Goal: Task Accomplishment & Management: Manage account settings

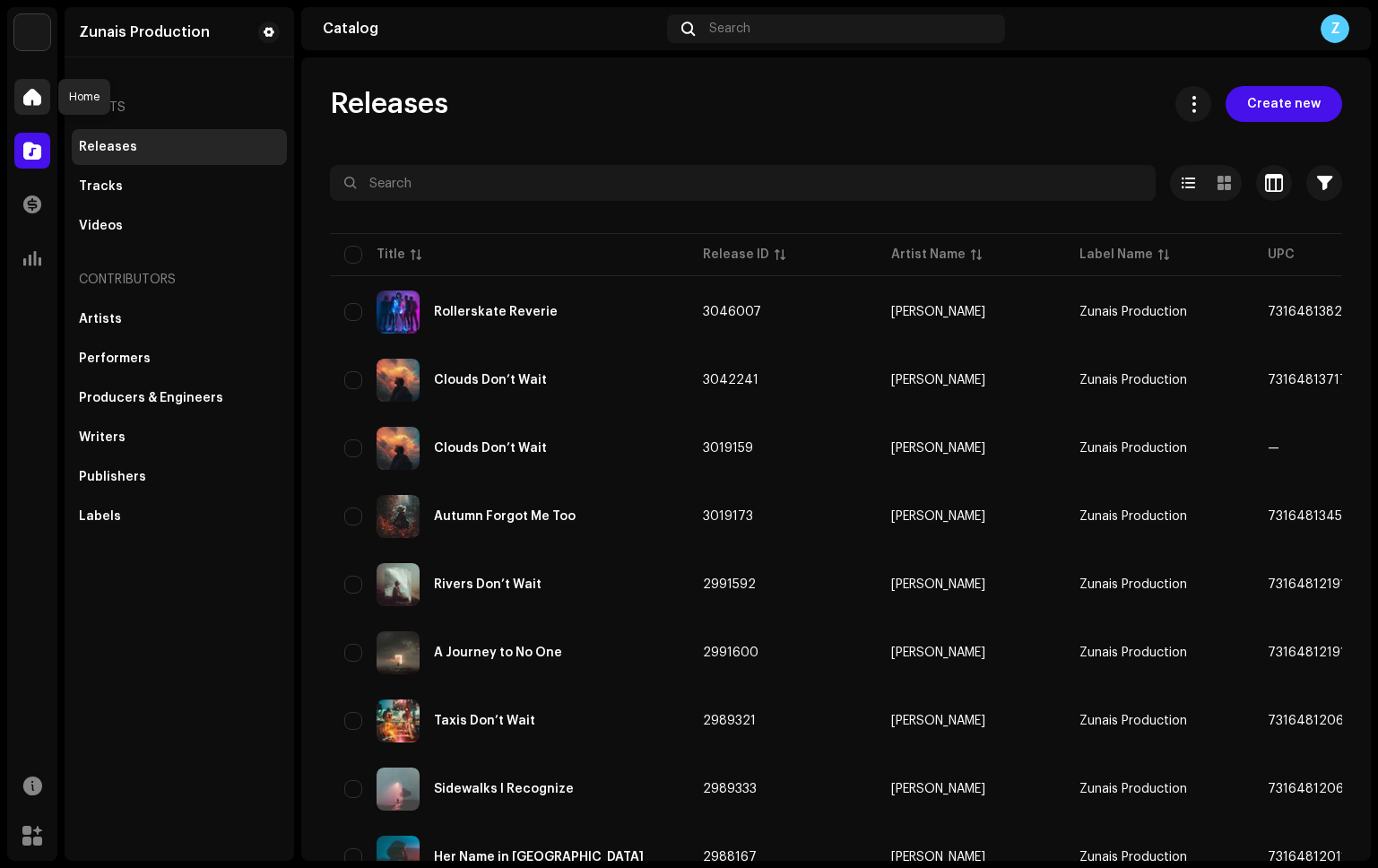
click at [44, 100] on div at bounding box center [32, 97] width 36 height 36
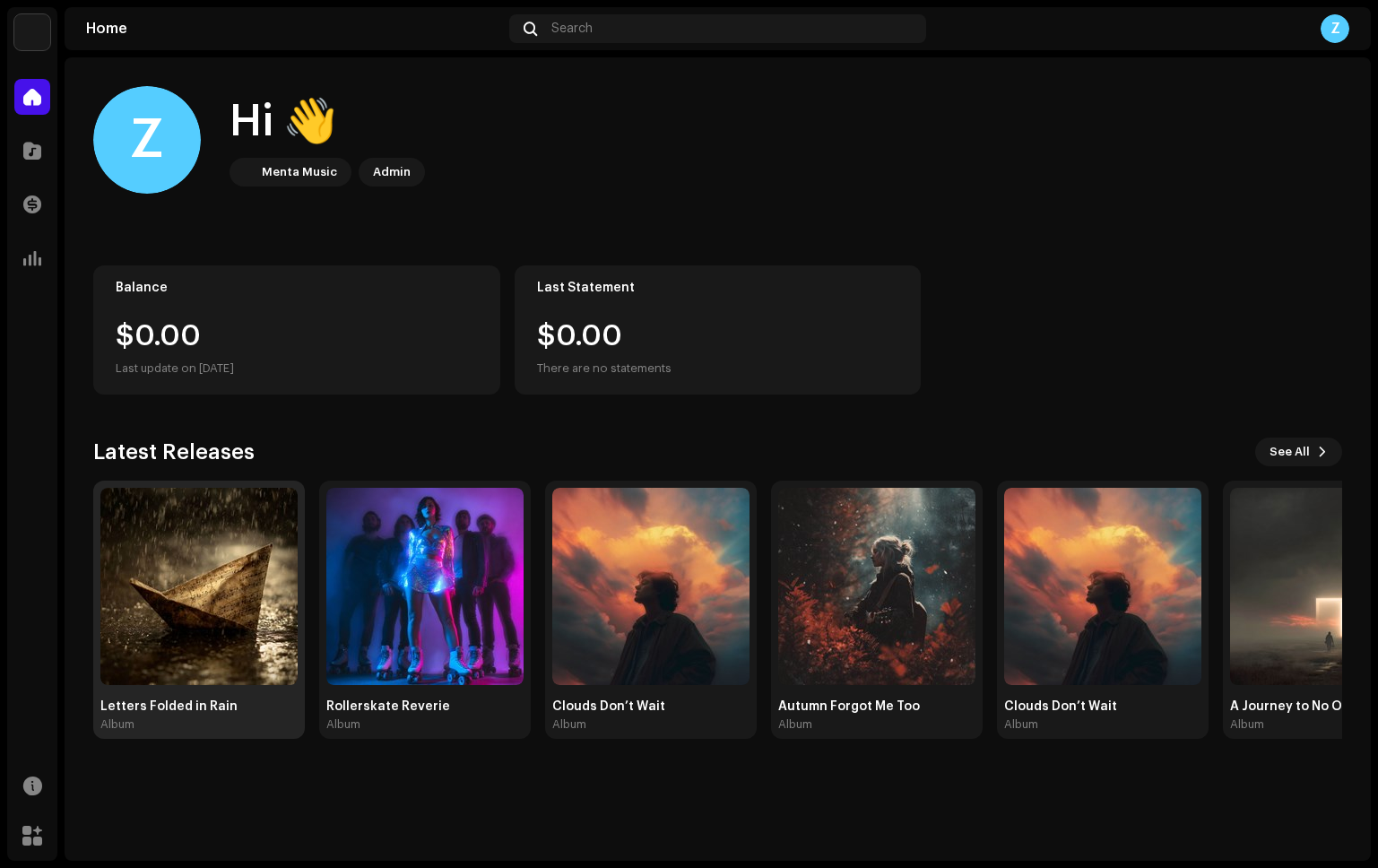
click at [260, 566] on img at bounding box center [199, 586] width 197 height 197
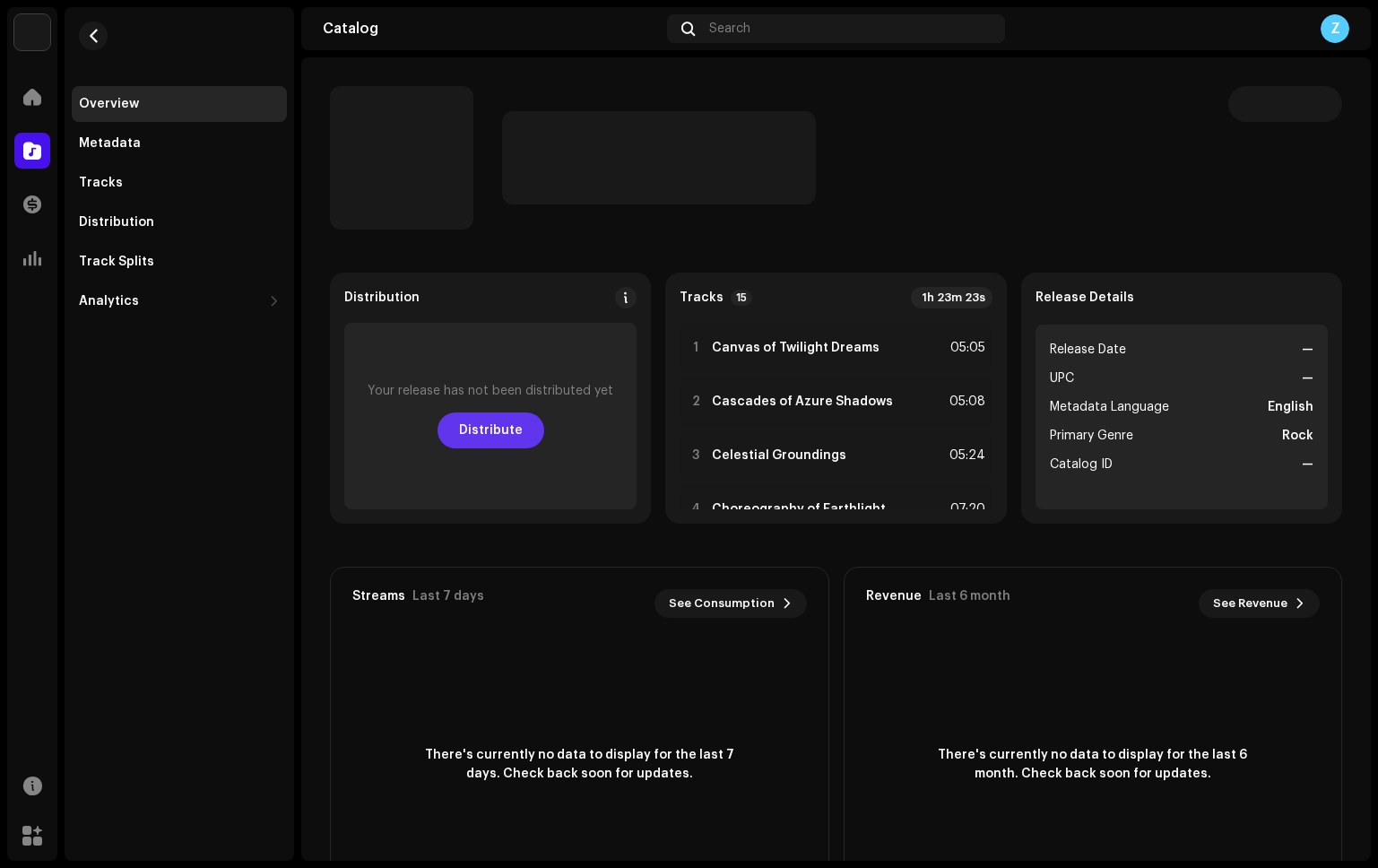
click at [493, 429] on span "Distribute" at bounding box center [490, 430] width 64 height 36
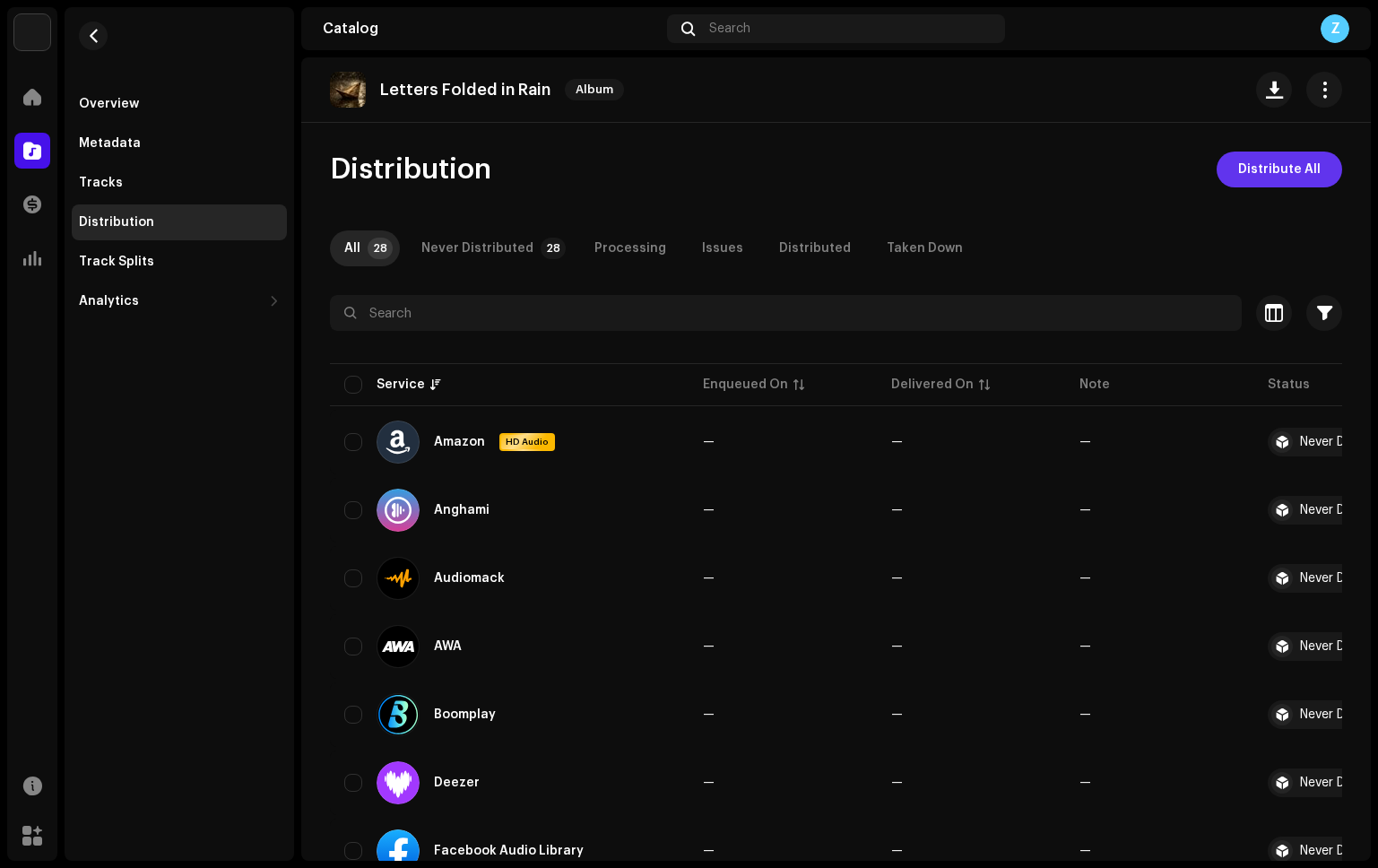
click at [1262, 163] on span "Distribute All" at bounding box center [1279, 170] width 83 height 36
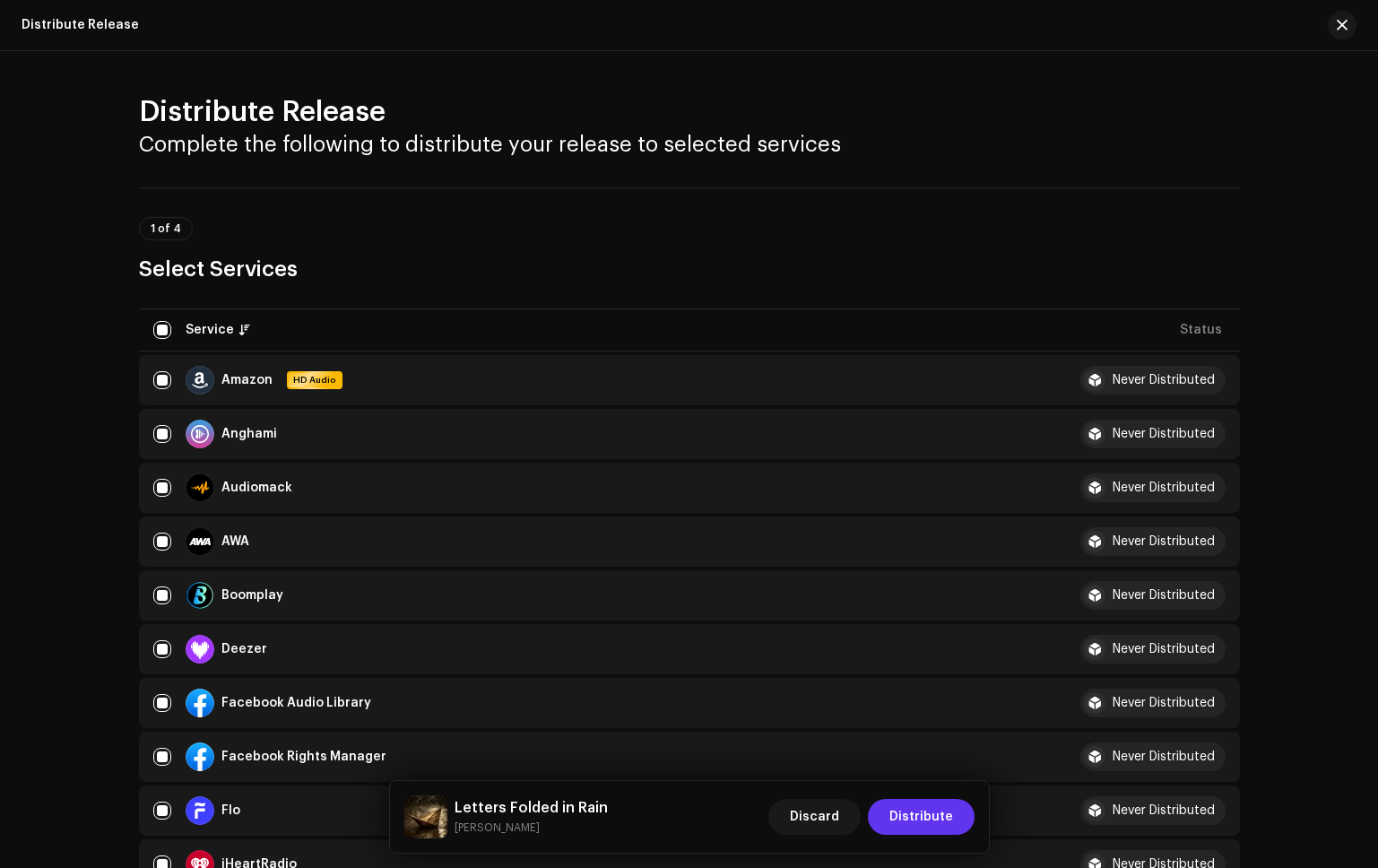
click at [929, 818] on span "Distribute" at bounding box center [921, 817] width 64 height 36
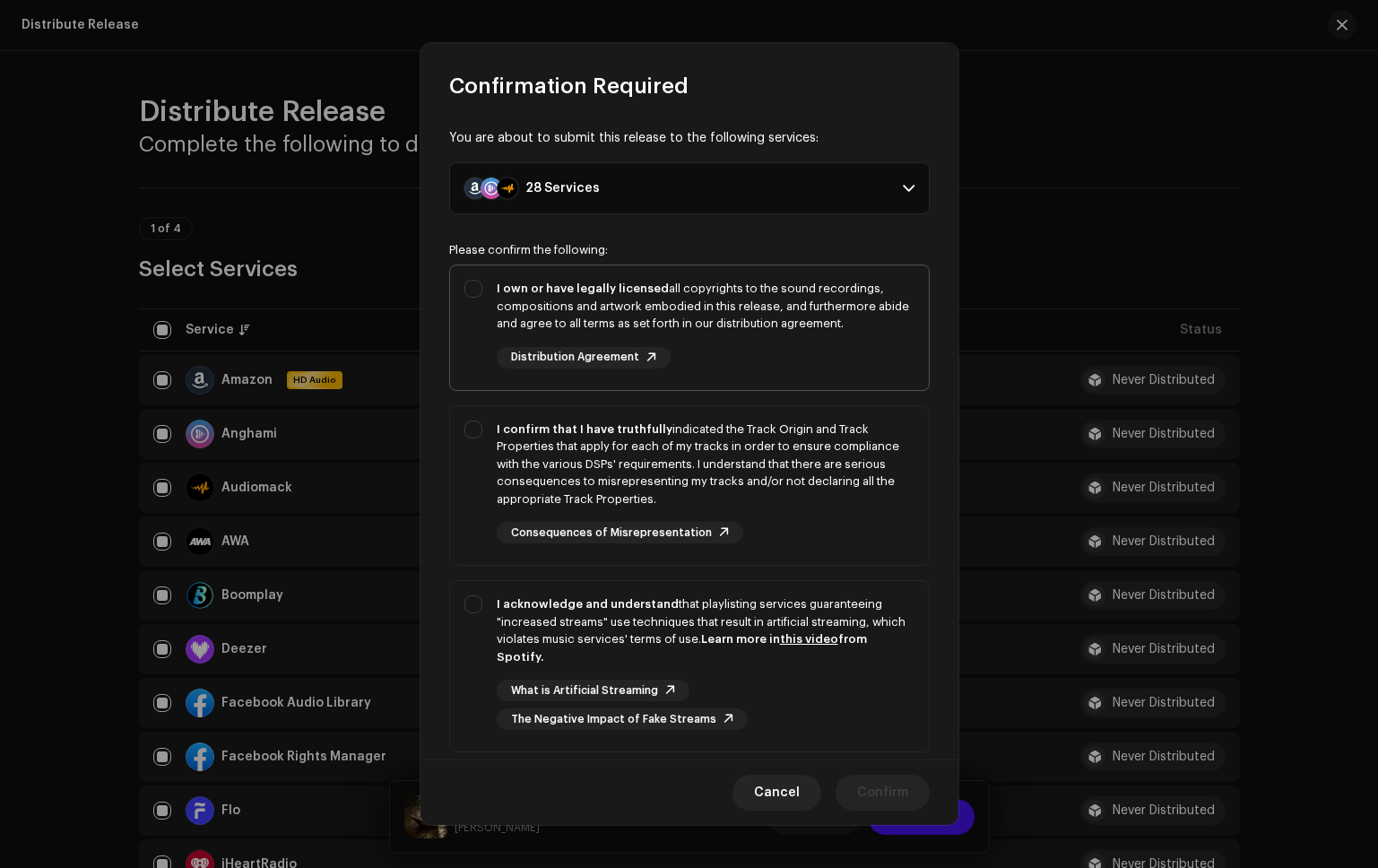
click at [880, 320] on div "I own or have legally licensed all copyrights to the sound recordings, composit…" at bounding box center [705, 306] width 417 height 53
checkbox input "true"
click at [898, 479] on div "I confirm that I have truthfully indicated the Track Origin and Track Propertie…" at bounding box center [705, 464] width 417 height 88
checkbox input "true"
click at [898, 677] on div "I acknowledge and understand that playlisting services guaranteeing "increased …" at bounding box center [705, 662] width 417 height 135
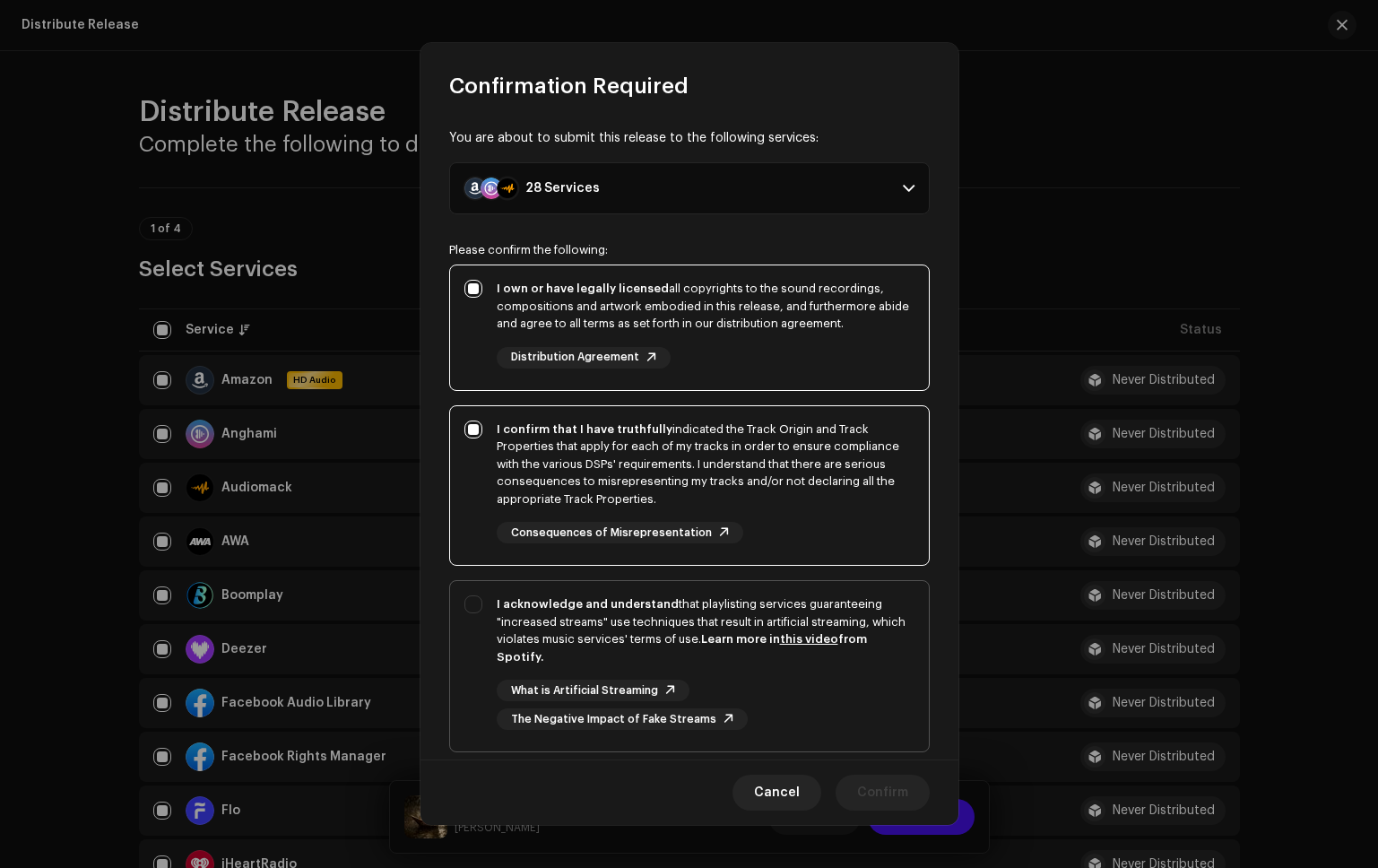
checkbox input "true"
click at [893, 787] on span "Confirm" at bounding box center [882, 793] width 51 height 36
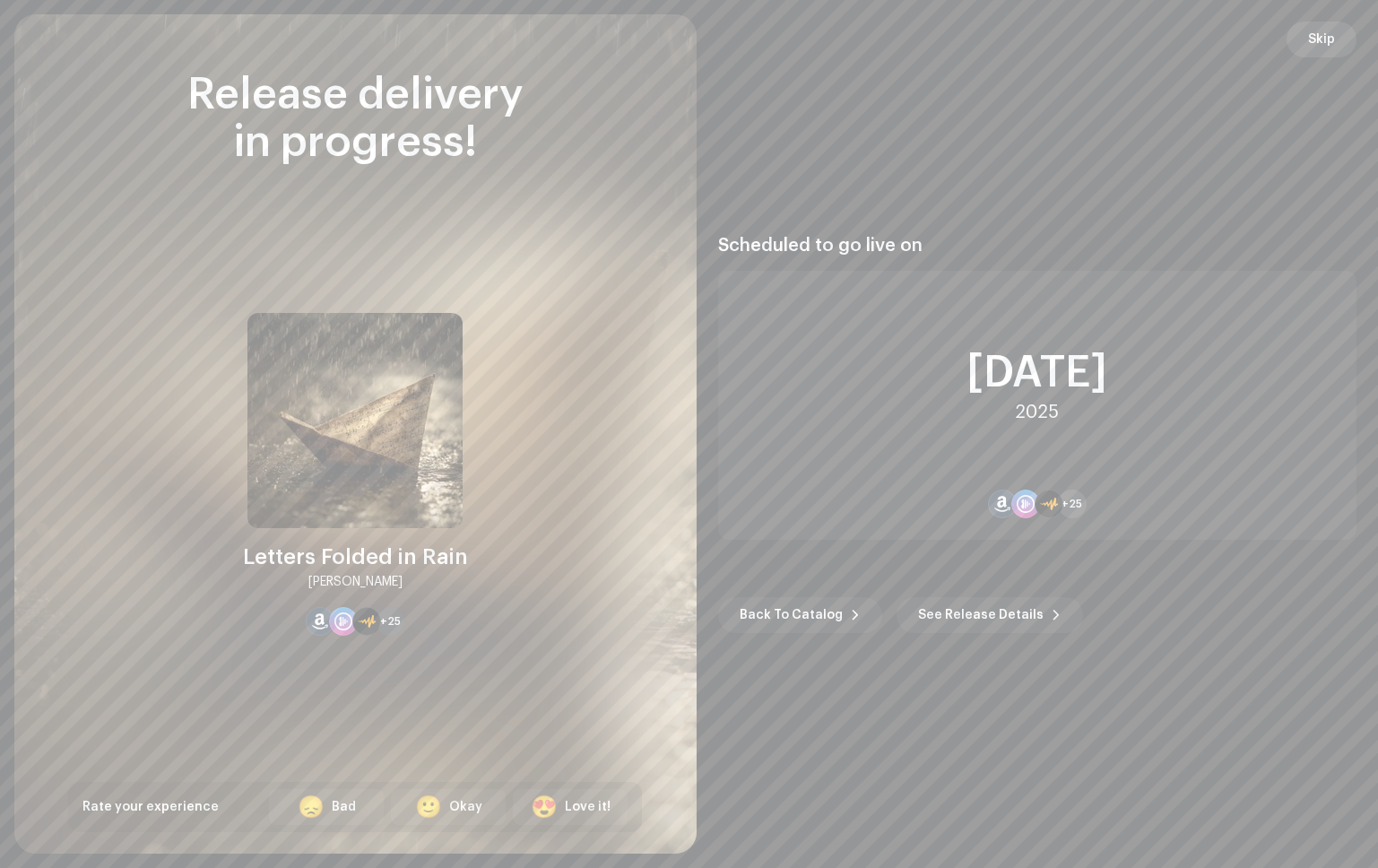
click at [1303, 42] on button "Skip" at bounding box center [1321, 39] width 70 height 36
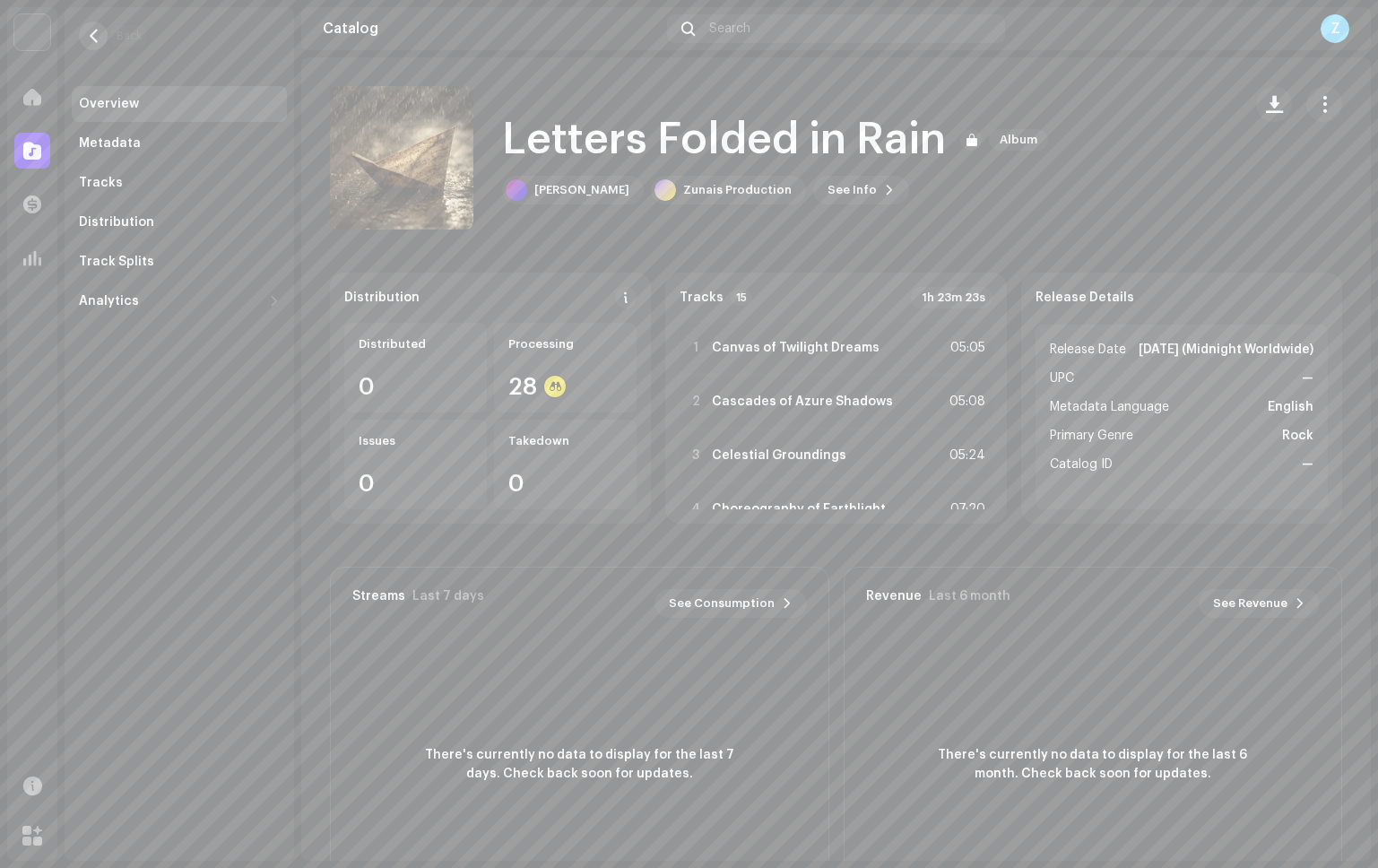
click at [82, 37] on button "button" at bounding box center [93, 36] width 29 height 29
